Goal: Information Seeking & Learning: Learn about a topic

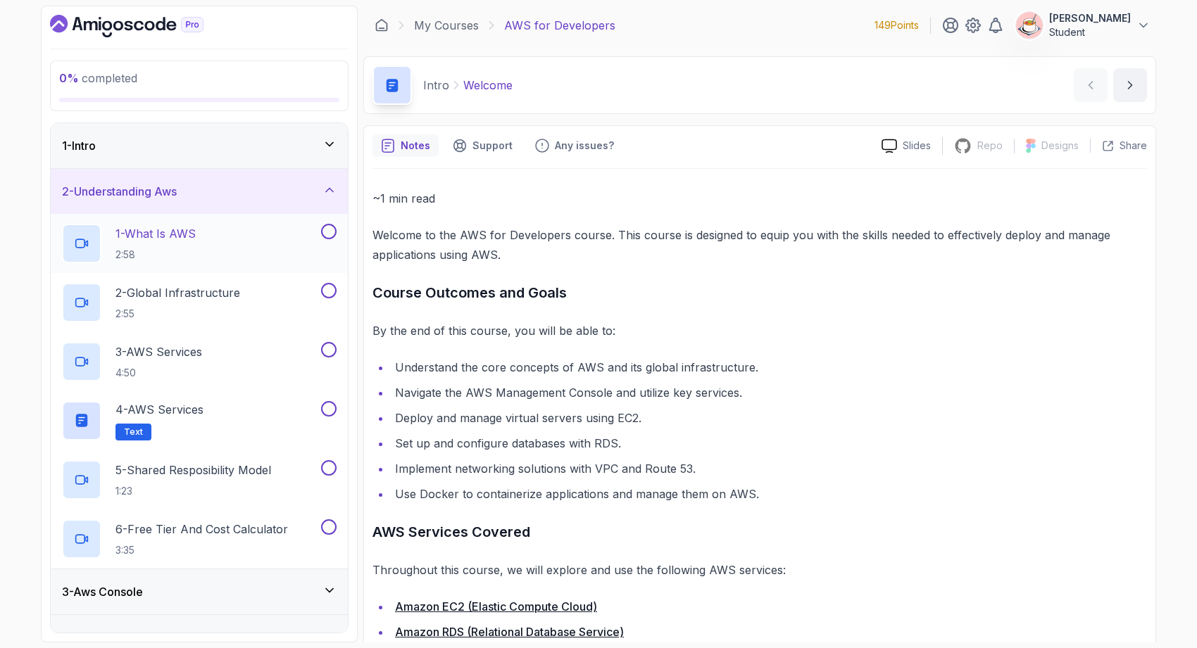
click at [253, 238] on div "1 - What Is AWS 2:58" at bounding box center [190, 243] width 256 height 39
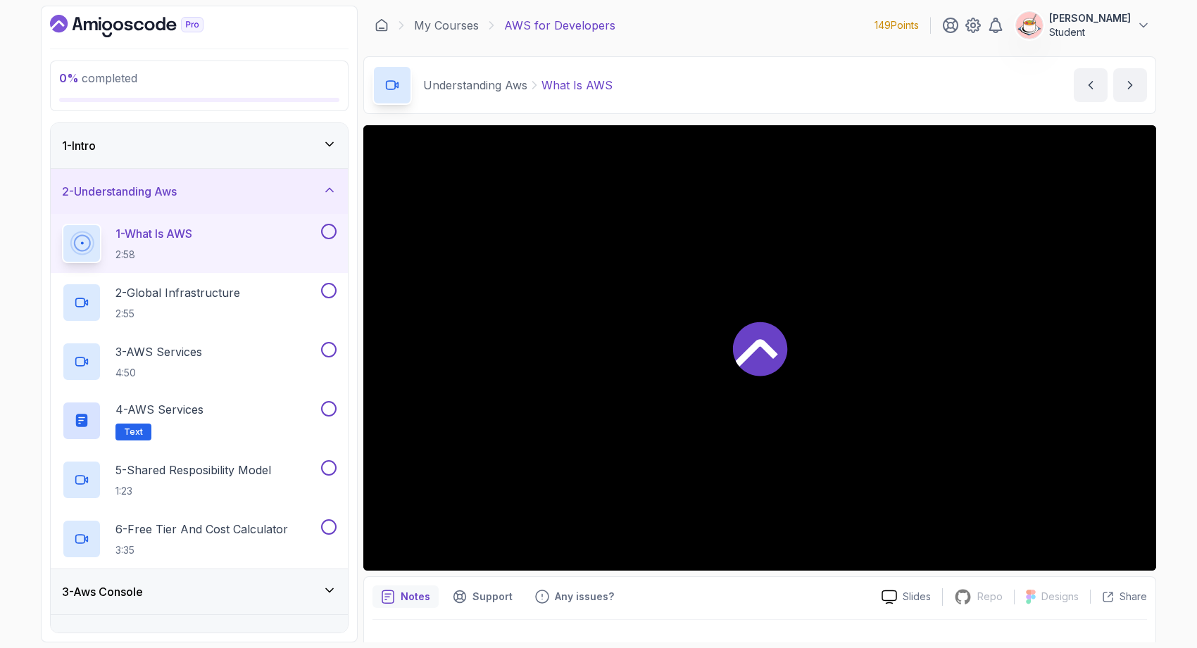
drag, startPoint x: 619, startPoint y: 354, endPoint x: 619, endPoint y: 310, distance: 43.6
click at [618, 315] on div at bounding box center [759, 348] width 793 height 446
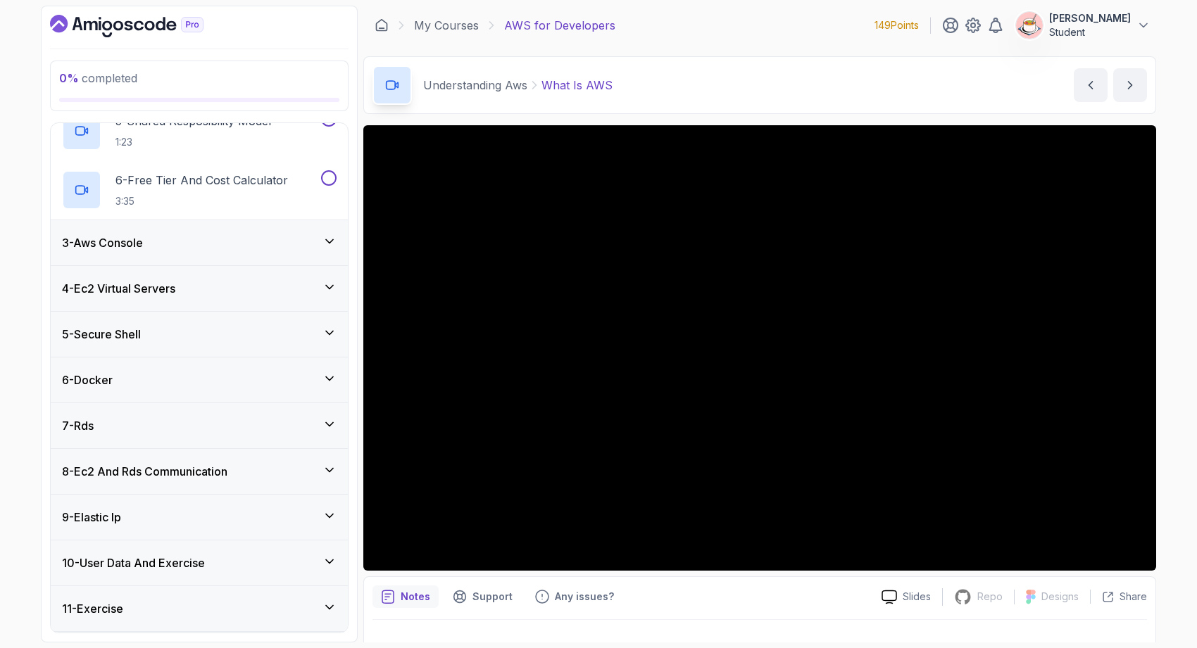
scroll to position [484, 0]
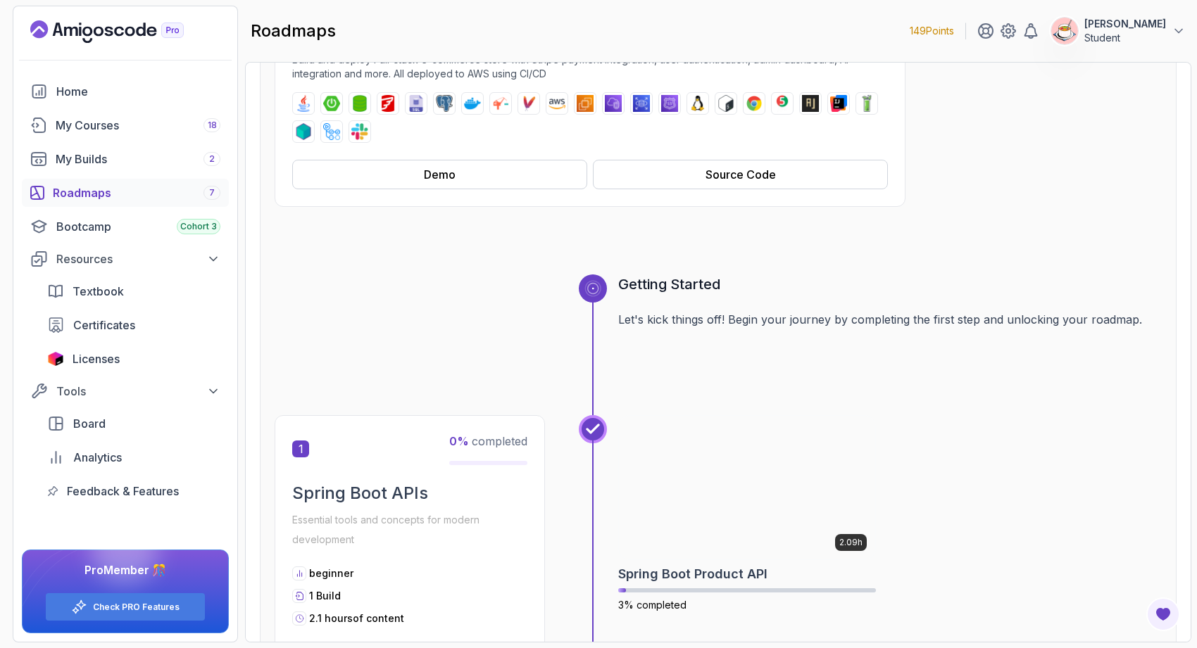
scroll to position [448, 0]
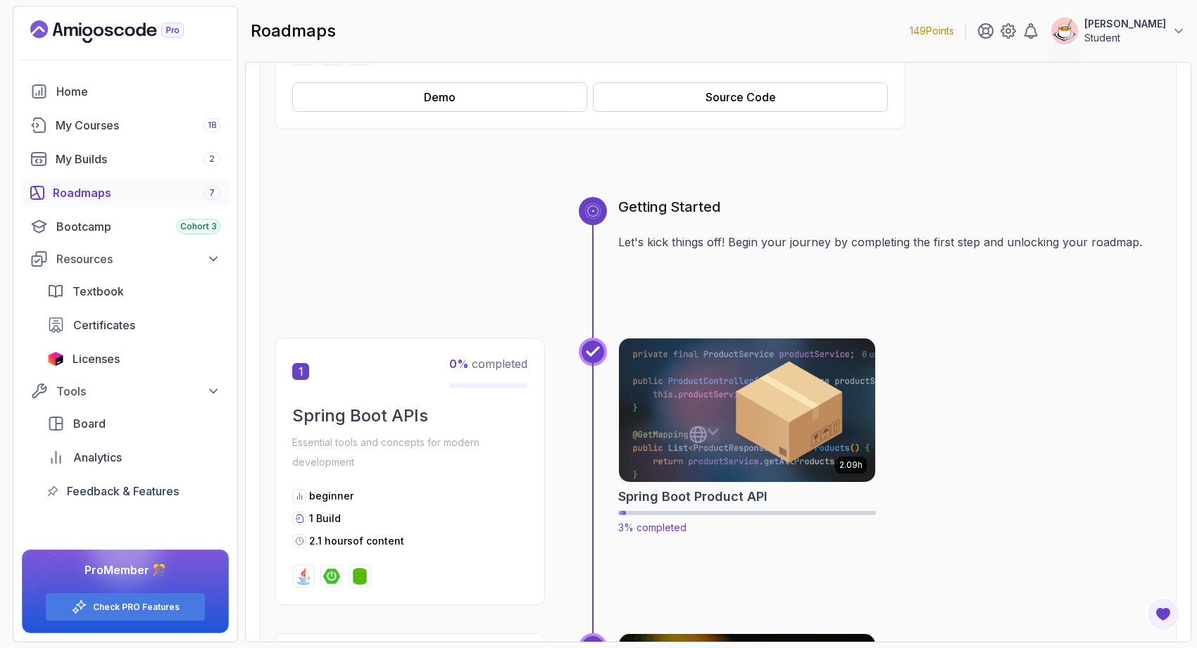
click at [720, 355] on img at bounding box center [746, 410] width 269 height 151
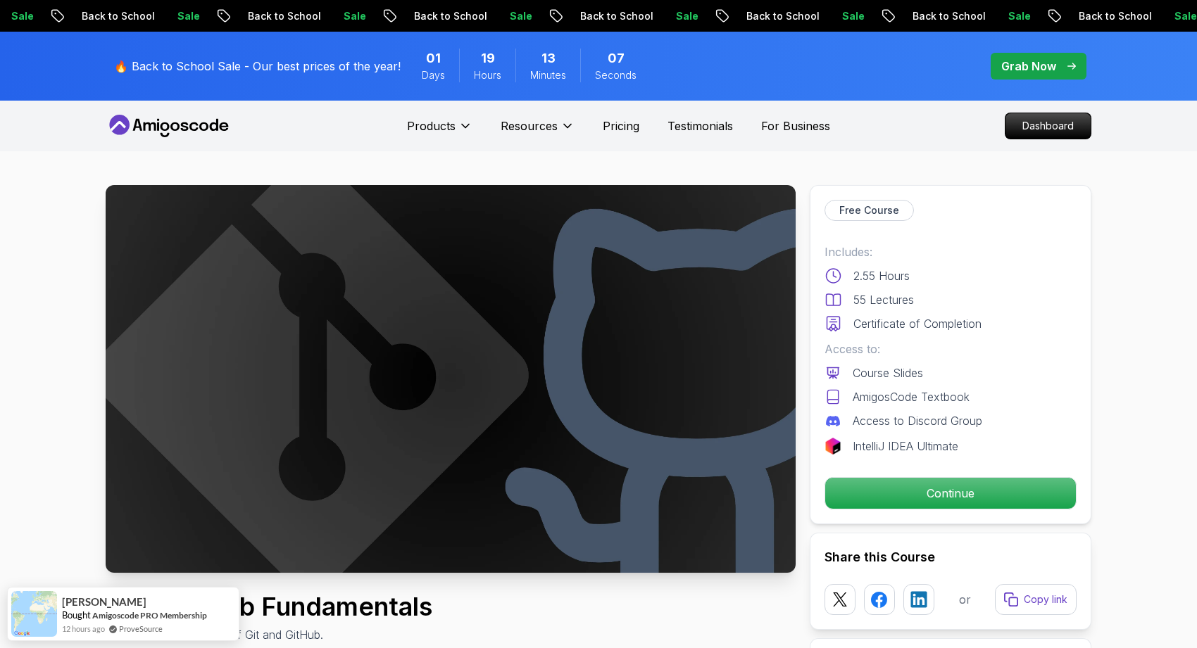
click at [185, 131] on icon at bounding box center [169, 126] width 127 height 23
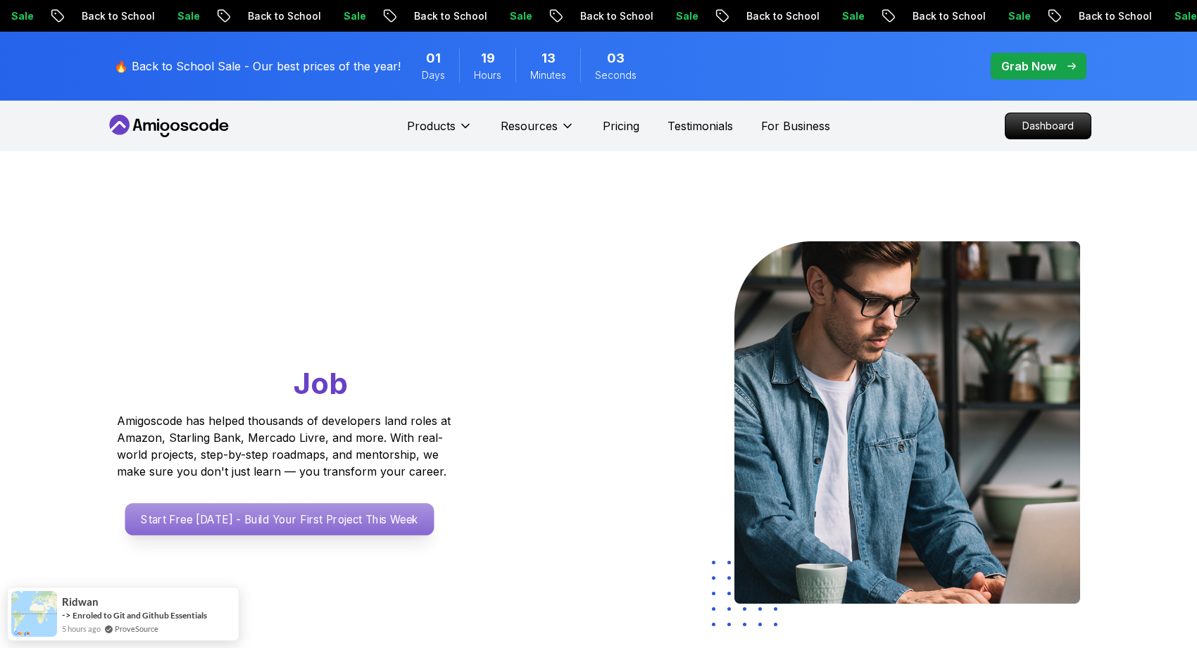
click at [379, 512] on p "Start Free Today - Build Your First Project This Week" at bounding box center [279, 519] width 309 height 32
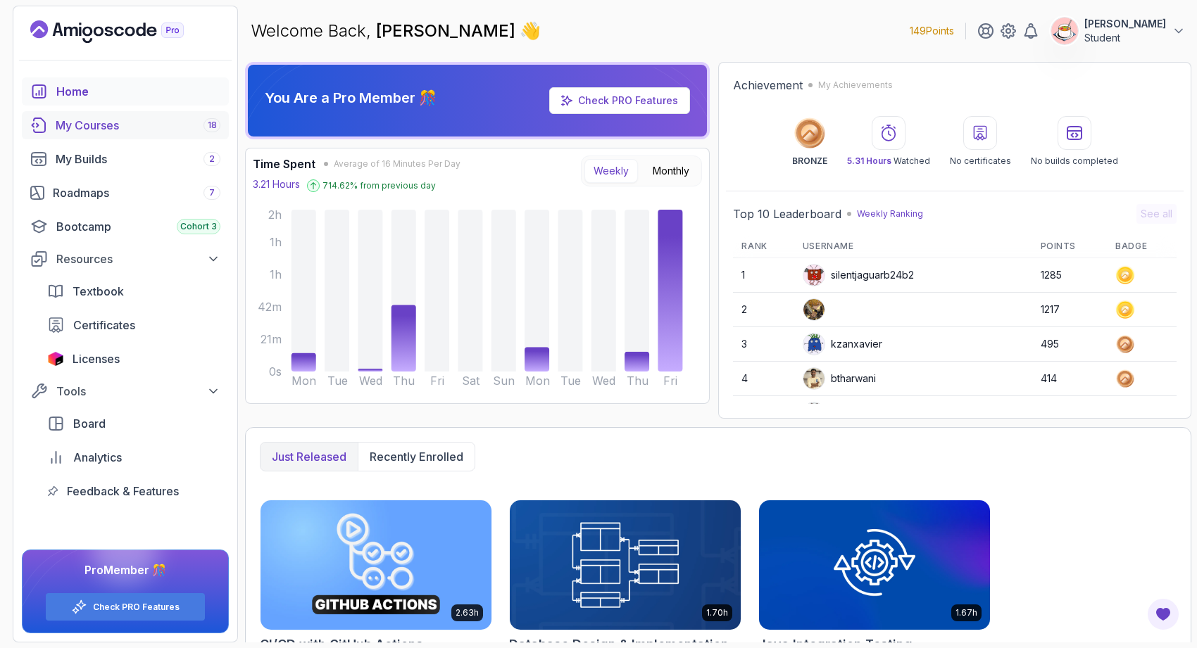
click at [106, 132] on div "My Courses 18" at bounding box center [138, 125] width 165 height 17
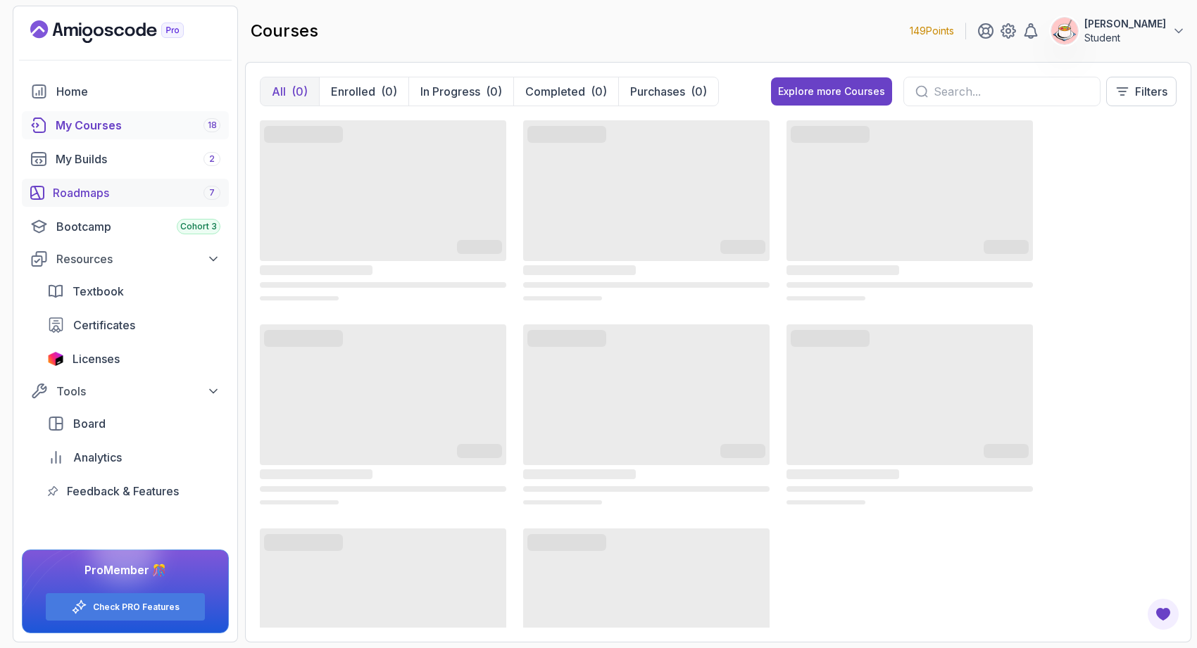
click at [120, 201] on div "Roadmaps 7" at bounding box center [137, 192] width 168 height 17
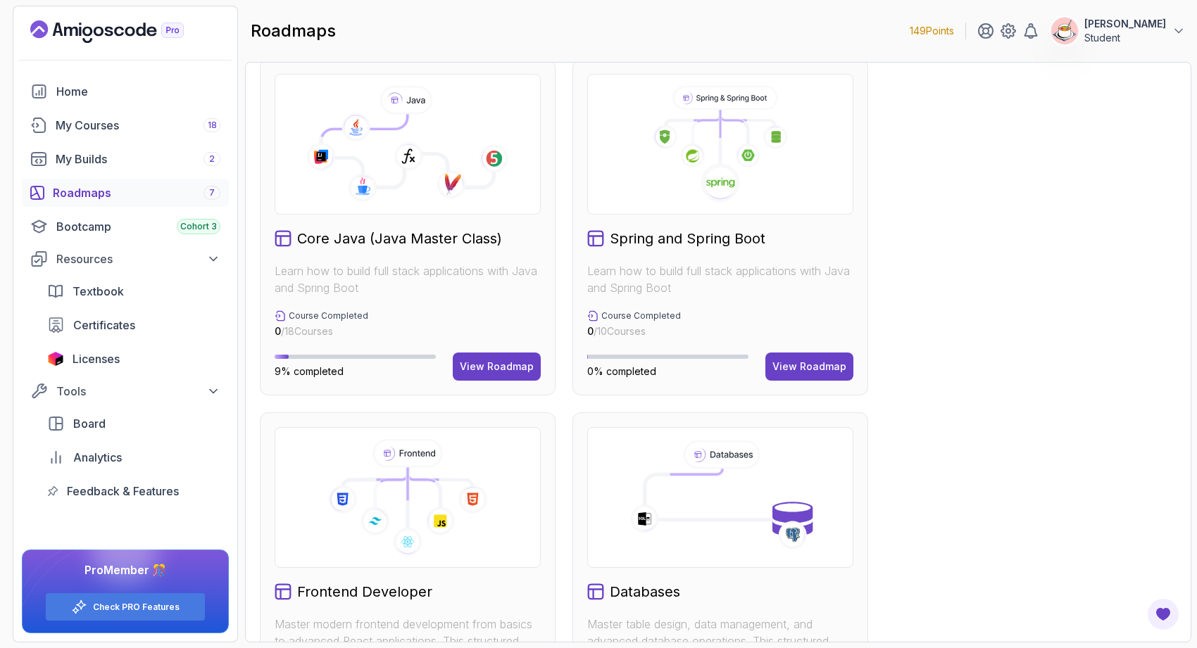
scroll to position [392, 0]
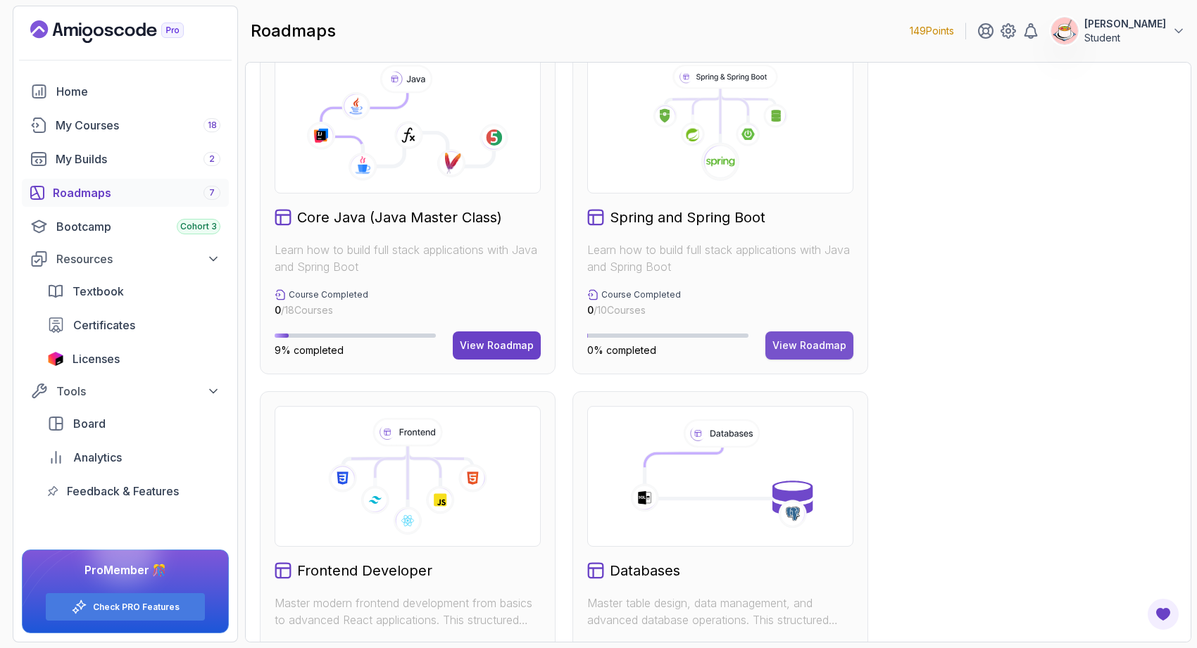
click at [824, 339] on div "View Roadmap" at bounding box center [809, 346] width 74 height 14
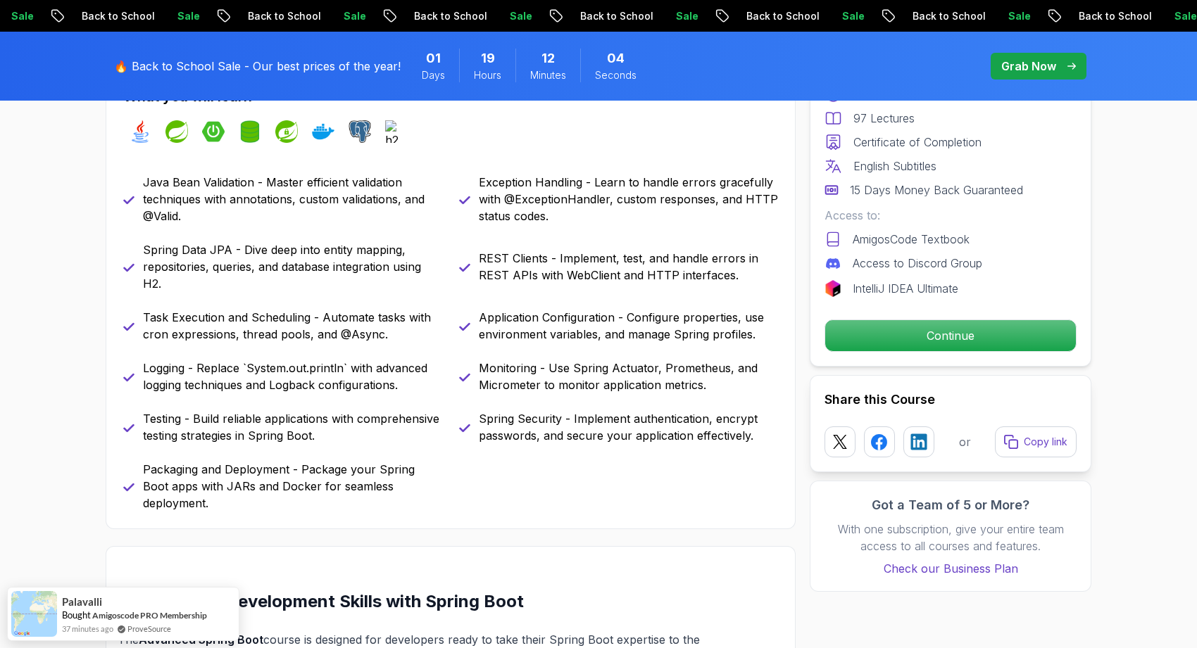
scroll to position [647, 0]
